Goal: Task Accomplishment & Management: Manage account settings

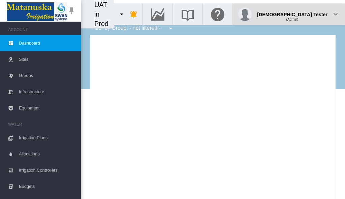
click at [311, 13] on div "(Admin)" at bounding box center [292, 16] width 71 height 7
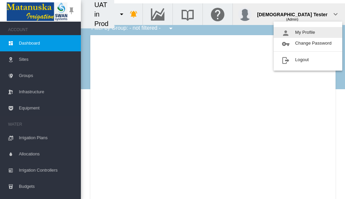
click at [308, 32] on button "My Profile" at bounding box center [308, 32] width 69 height 11
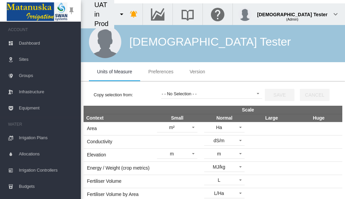
click at [161, 72] on span "Preferences" at bounding box center [160, 71] width 25 height 5
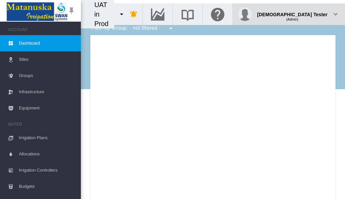
click at [311, 13] on div "(Admin)" at bounding box center [292, 16] width 71 height 7
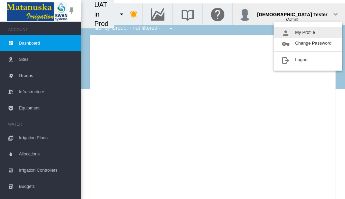
click at [308, 32] on button "My Profile" at bounding box center [308, 32] width 69 height 11
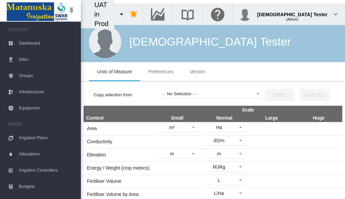
click at [161, 72] on span "Preferences" at bounding box center [160, 71] width 25 height 5
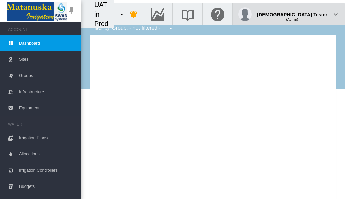
click at [311, 13] on div "(Admin)" at bounding box center [292, 16] width 71 height 7
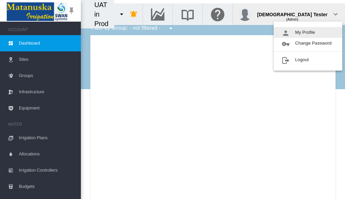
click at [308, 32] on button "My Profile" at bounding box center [308, 32] width 69 height 11
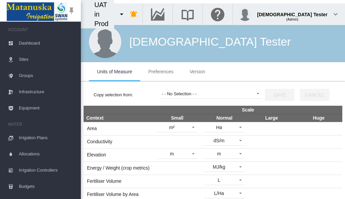
click at [161, 72] on span "Preferences" at bounding box center [160, 71] width 25 height 5
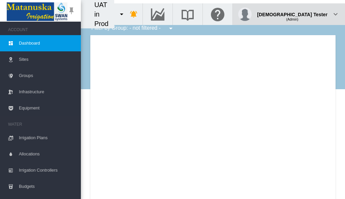
click at [311, 13] on div "(Admin)" at bounding box center [292, 16] width 71 height 7
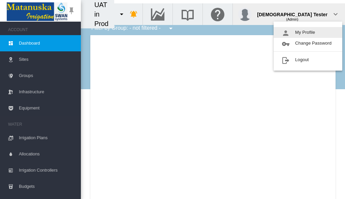
click at [308, 32] on button "My Profile" at bounding box center [308, 32] width 69 height 11
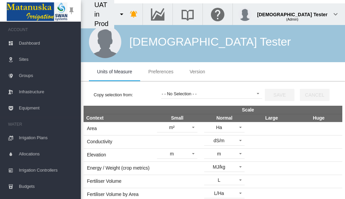
click at [161, 72] on span "Preferences" at bounding box center [160, 71] width 25 height 5
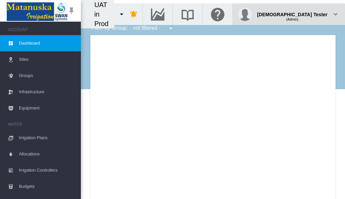
click at [311, 13] on div "(Admin)" at bounding box center [292, 16] width 71 height 7
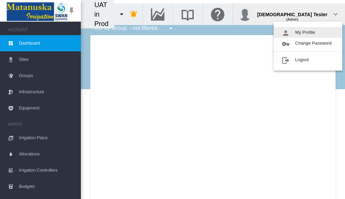
click at [308, 32] on button "My Profile" at bounding box center [308, 32] width 69 height 11
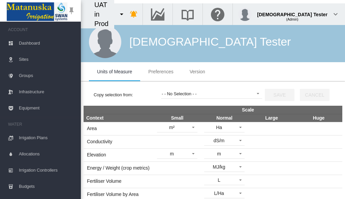
click at [161, 72] on span "Preferences" at bounding box center [160, 71] width 25 height 5
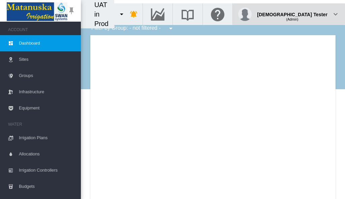
click at [311, 13] on div "(Admin)" at bounding box center [292, 16] width 71 height 7
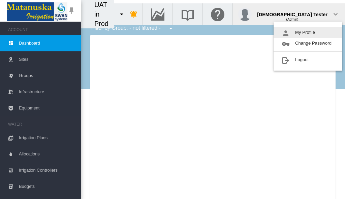
click at [308, 32] on button "My Profile" at bounding box center [308, 32] width 69 height 11
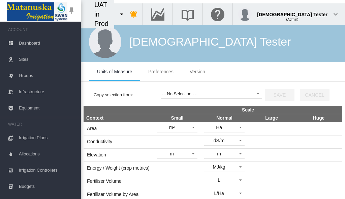
click at [161, 72] on span "Preferences" at bounding box center [160, 71] width 25 height 5
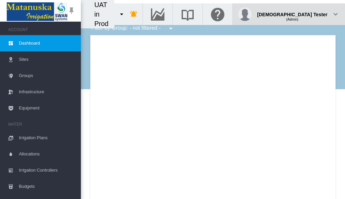
click at [311, 13] on div "(Admin)" at bounding box center [292, 16] width 71 height 7
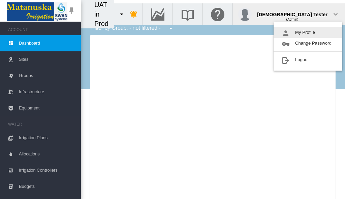
click at [308, 32] on button "My Profile" at bounding box center [308, 32] width 69 height 11
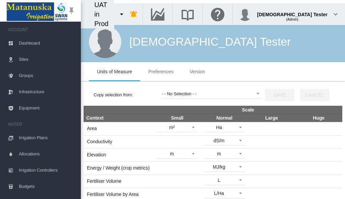
click at [161, 72] on span "Preferences" at bounding box center [160, 71] width 25 height 5
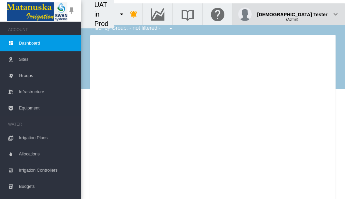
click at [311, 13] on div "(Admin)" at bounding box center [292, 16] width 71 height 7
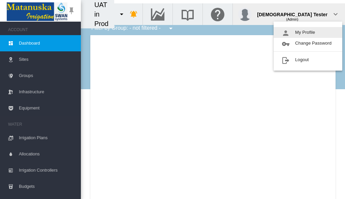
click at [308, 32] on button "My Profile" at bounding box center [308, 32] width 69 height 11
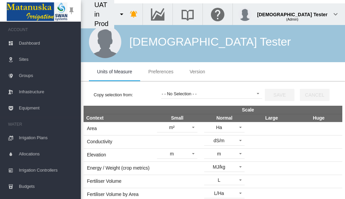
click at [161, 72] on span "Preferences" at bounding box center [160, 71] width 25 height 5
